Goal: Check status: Check status

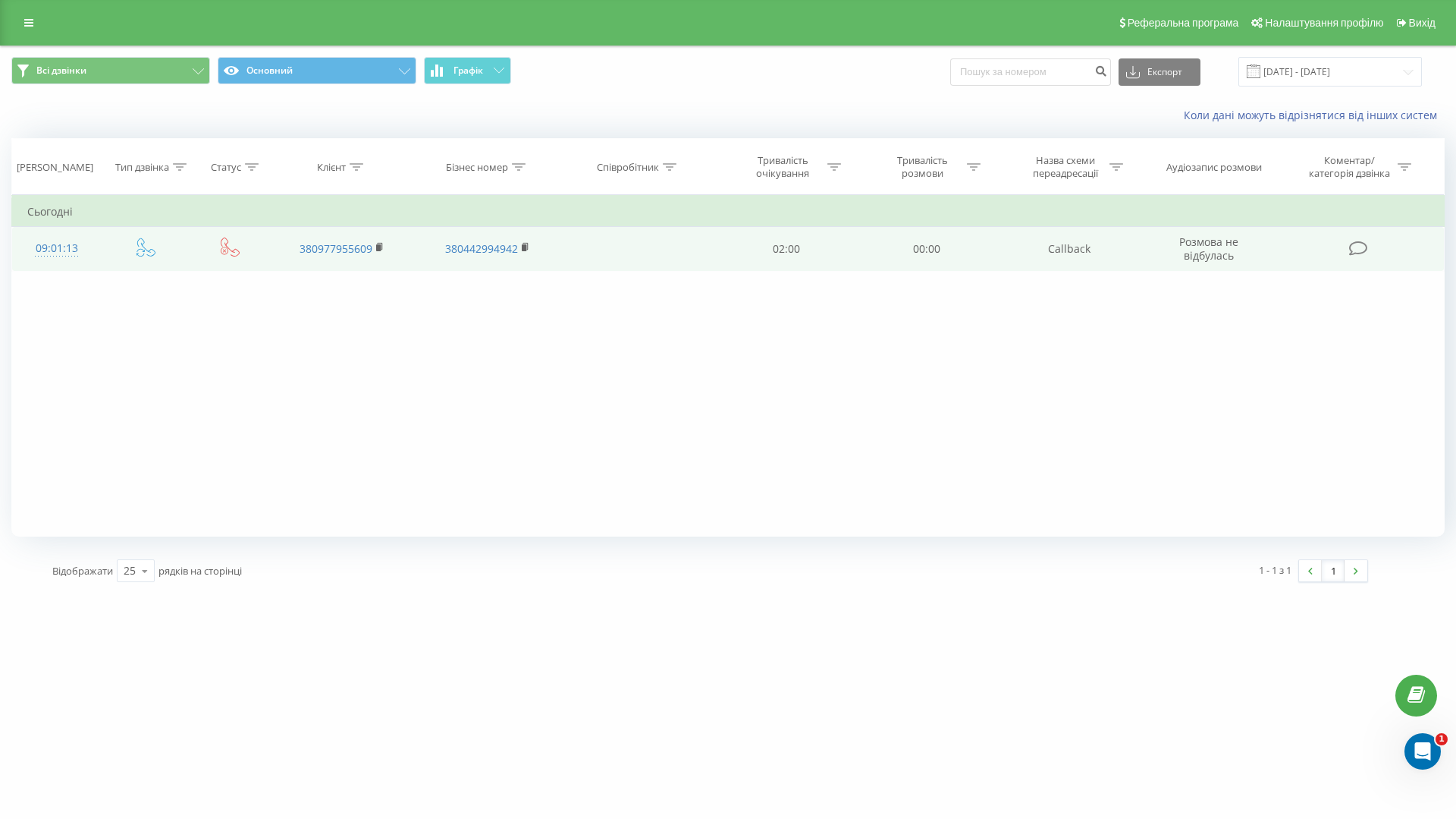
click at [66, 245] on div "09:01:13" at bounding box center [57, 248] width 59 height 30
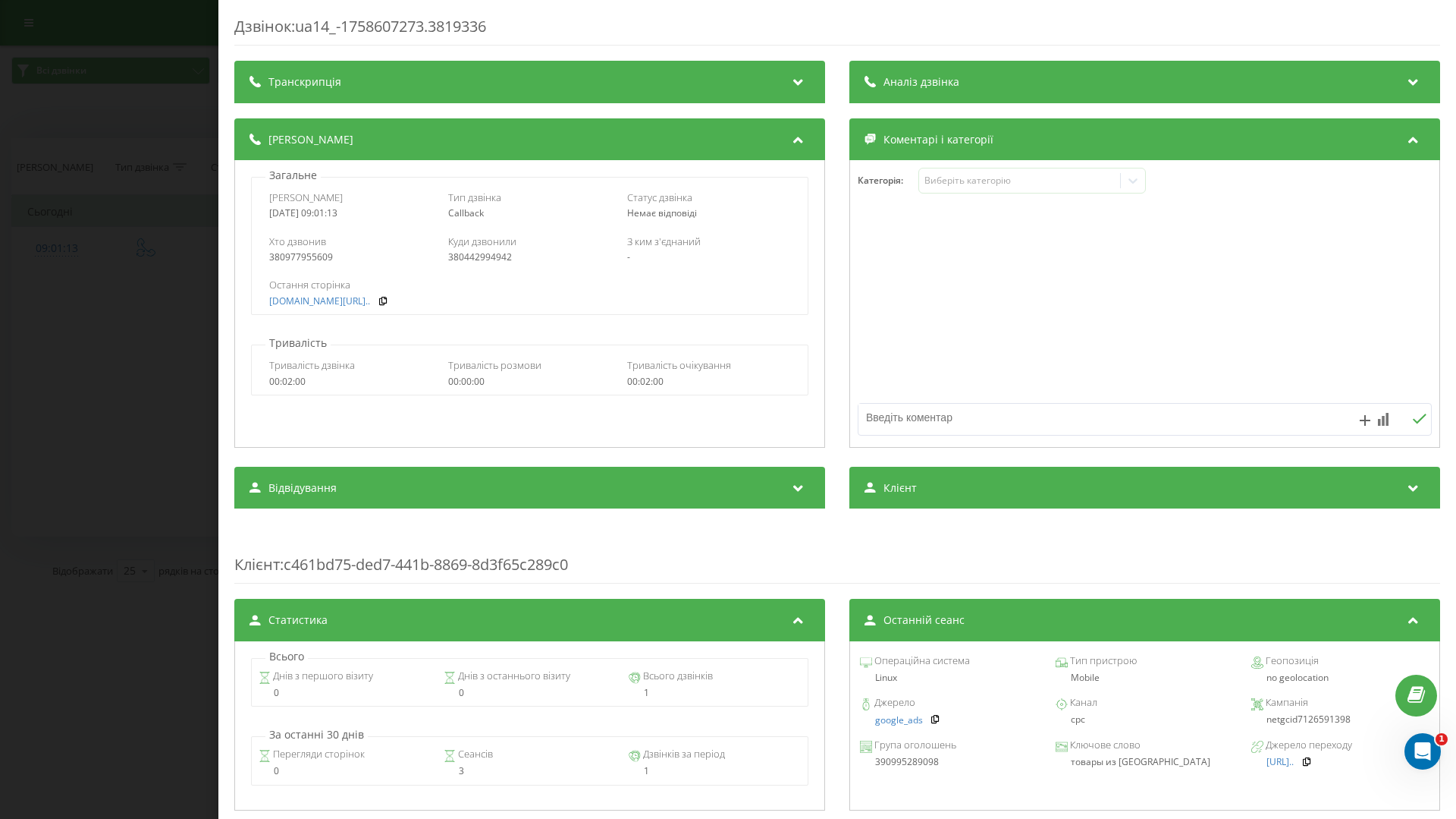
click at [167, 167] on div "Дзвінок : ua14_-1758607273.3819336 Транскрипція Для AI-аналізу майбутніх дзвінк…" at bounding box center [728, 410] width 1456 height 819
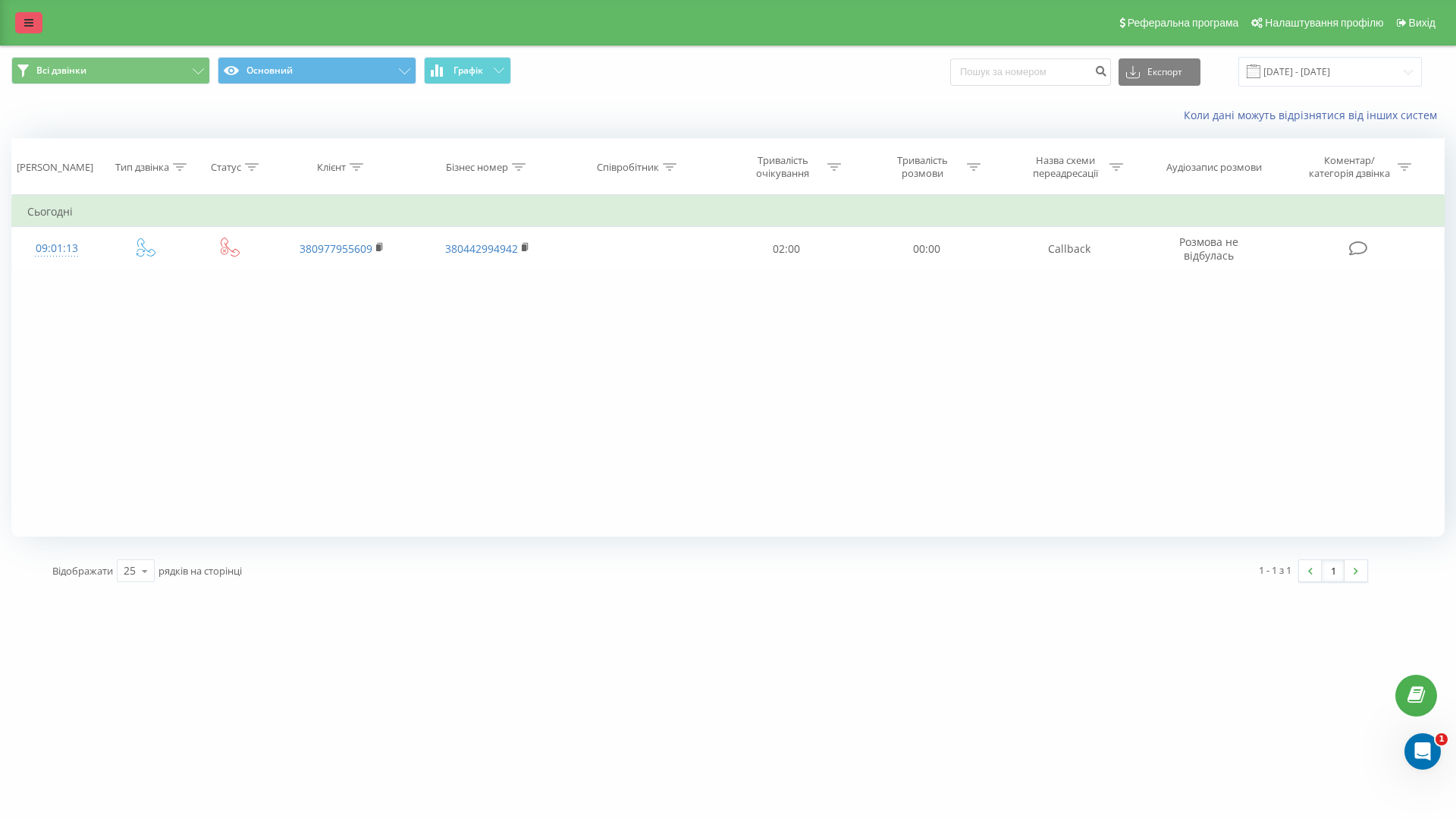
click at [27, 12] on link at bounding box center [29, 22] width 27 height 22
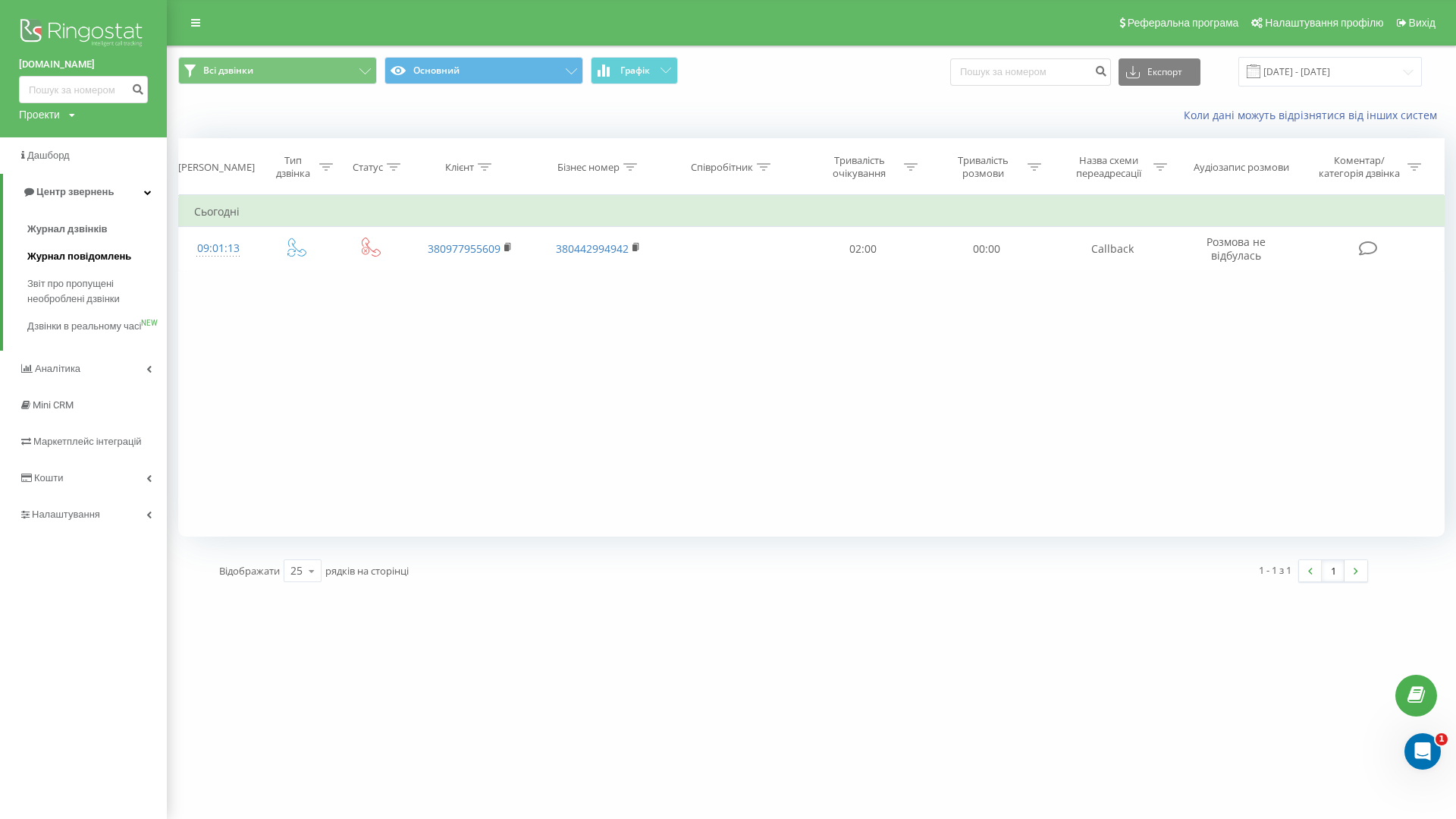
click at [97, 258] on span "Журнал повідомлень" at bounding box center [79, 256] width 104 height 15
click at [85, 229] on span "Журнал дзвінків" at bounding box center [67, 229] width 81 height 15
